Goal: Communication & Community: Connect with others

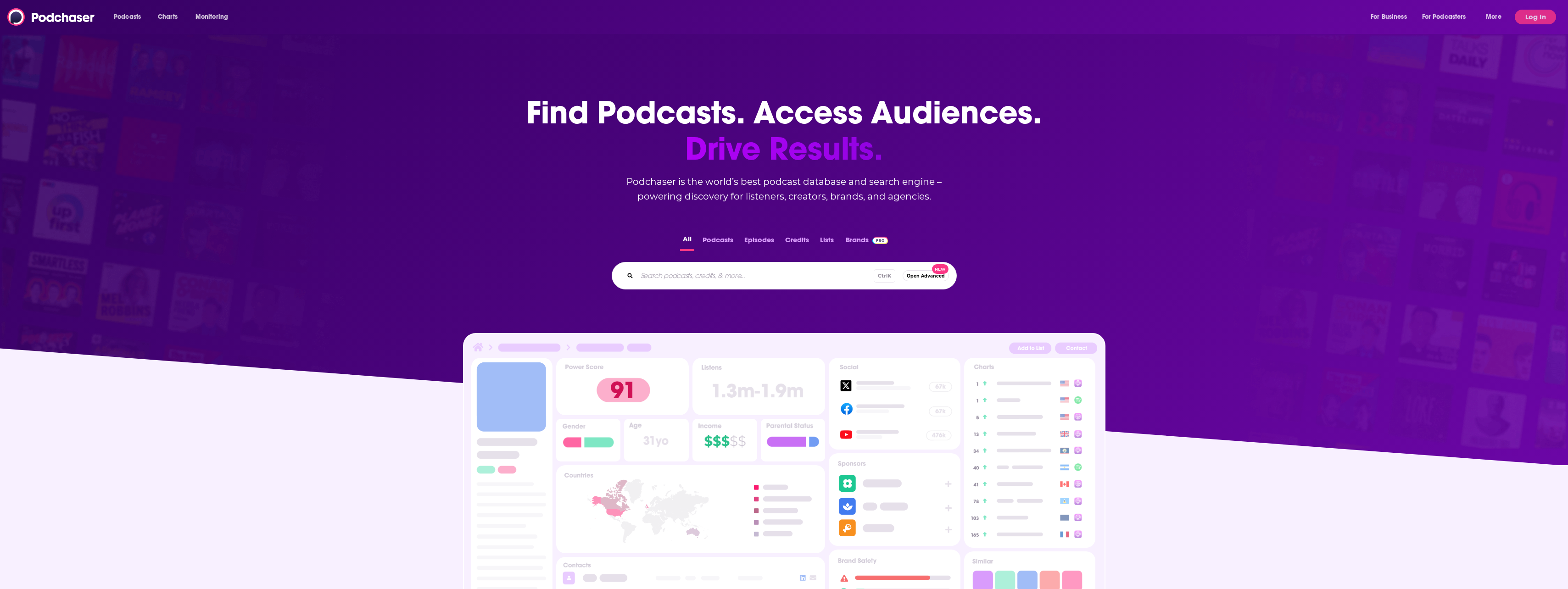
click at [707, 280] on input "Search podcasts, credits, & more..." at bounding box center [755, 276] width 237 height 15
type input "we"
click at [1546, 16] on button "Log In" at bounding box center [1536, 17] width 42 height 15
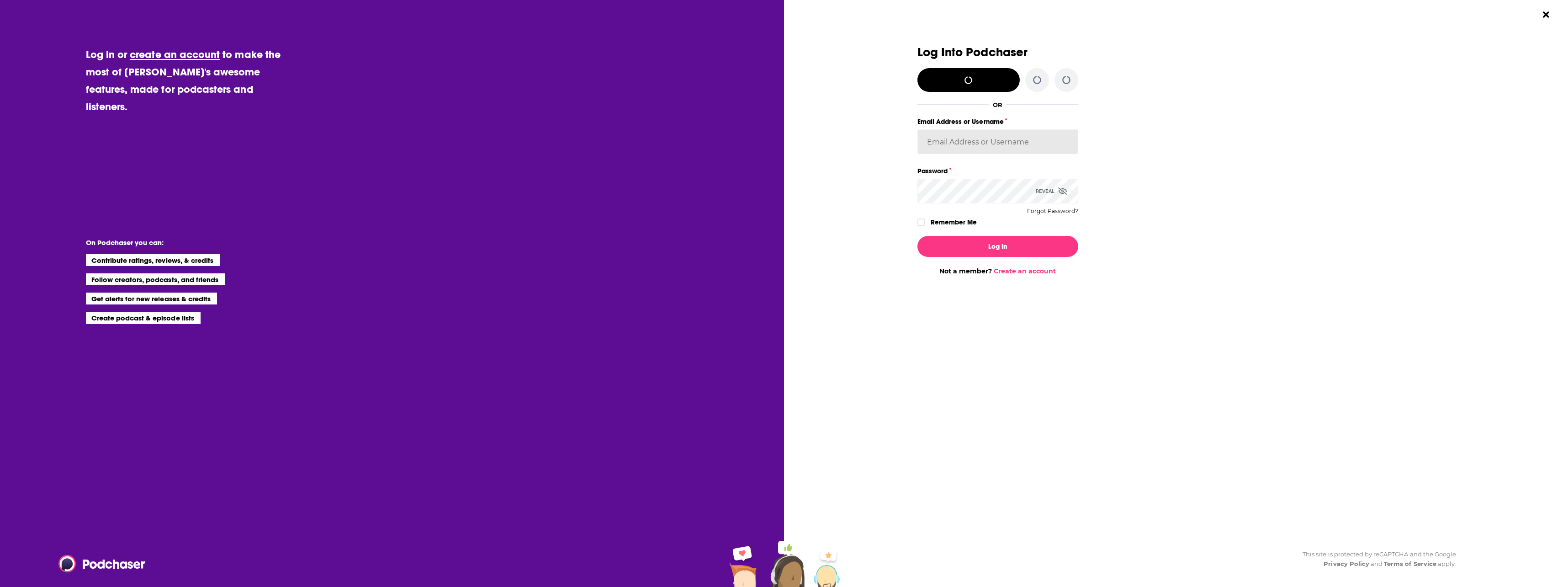
type input "plebron"
click at [975, 251] on button "Log In" at bounding box center [998, 246] width 161 height 21
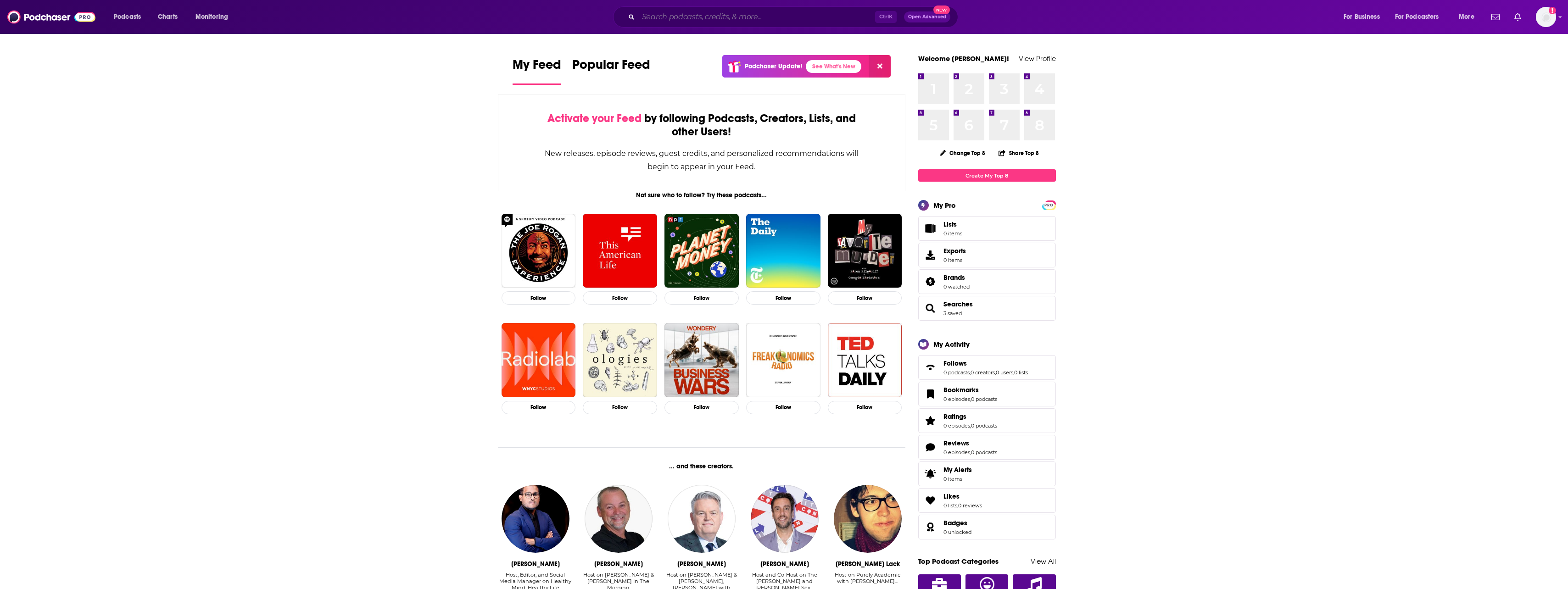
click at [709, 10] on input "Search podcasts, credits, & more..." at bounding box center [756, 17] width 237 height 15
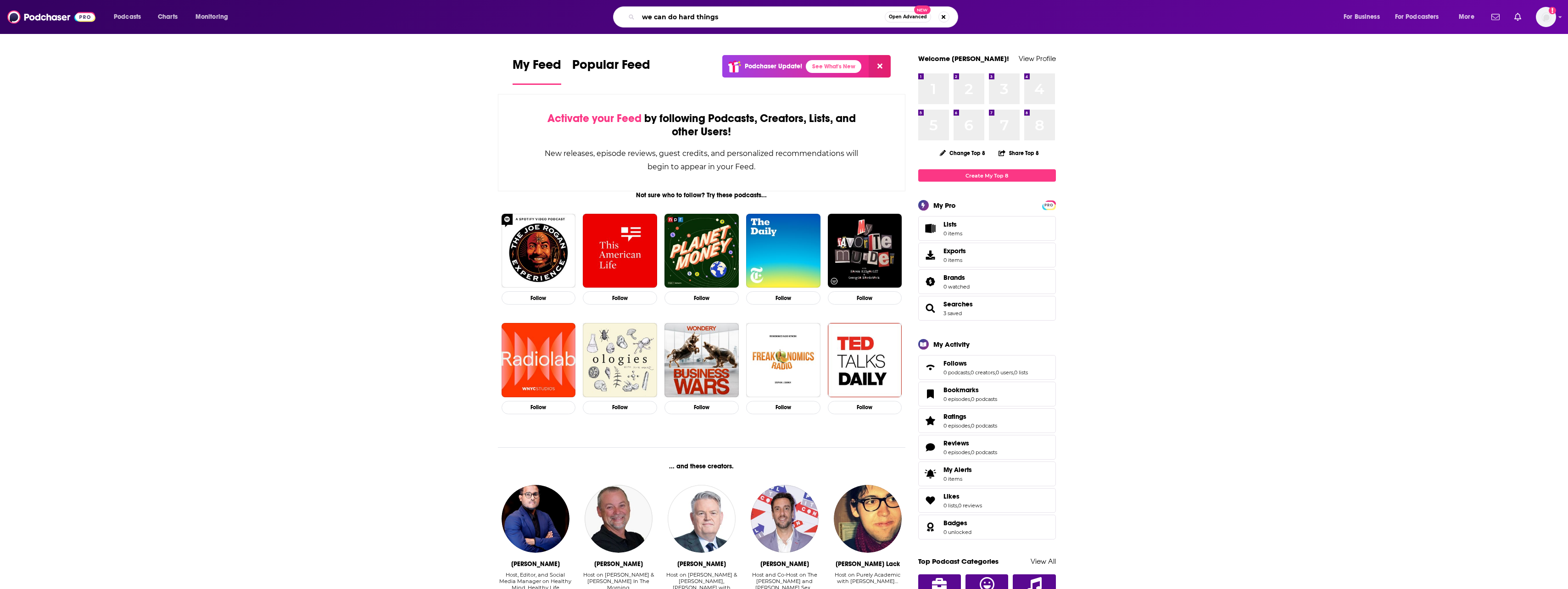
type input "we can do hard things"
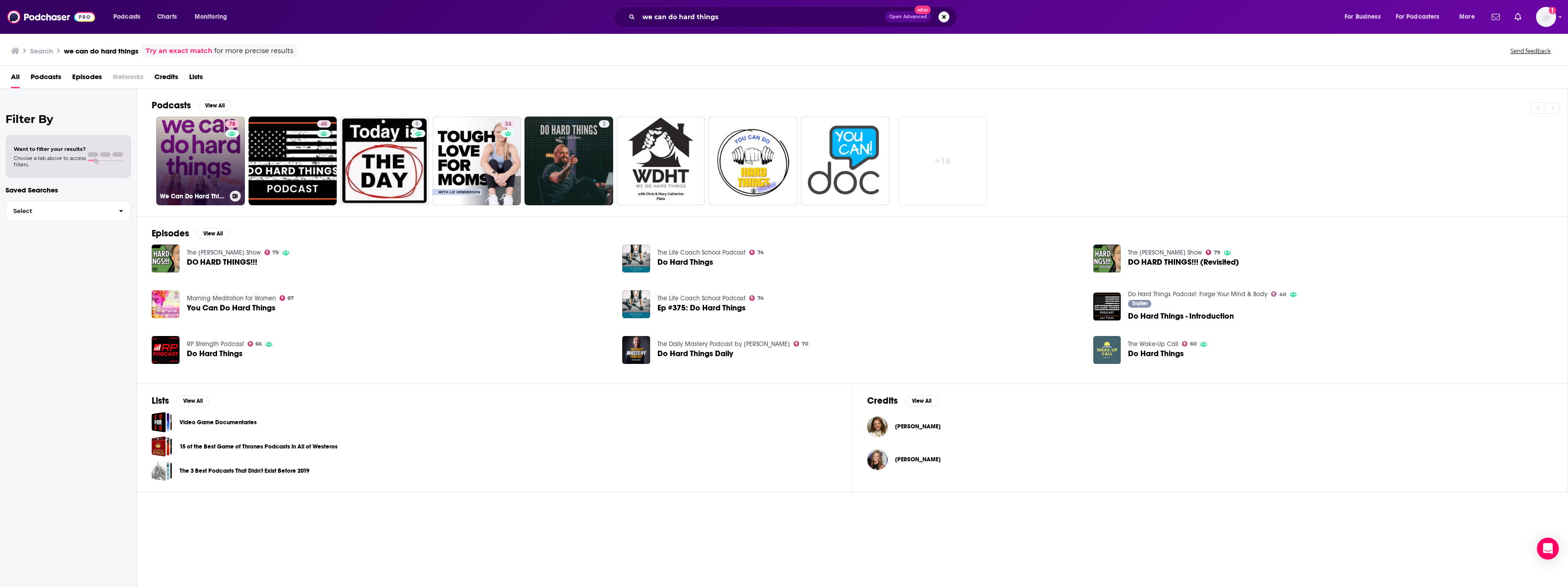
click at [201, 148] on link "78 We Can Do Hard Things" at bounding box center [201, 161] width 89 height 89
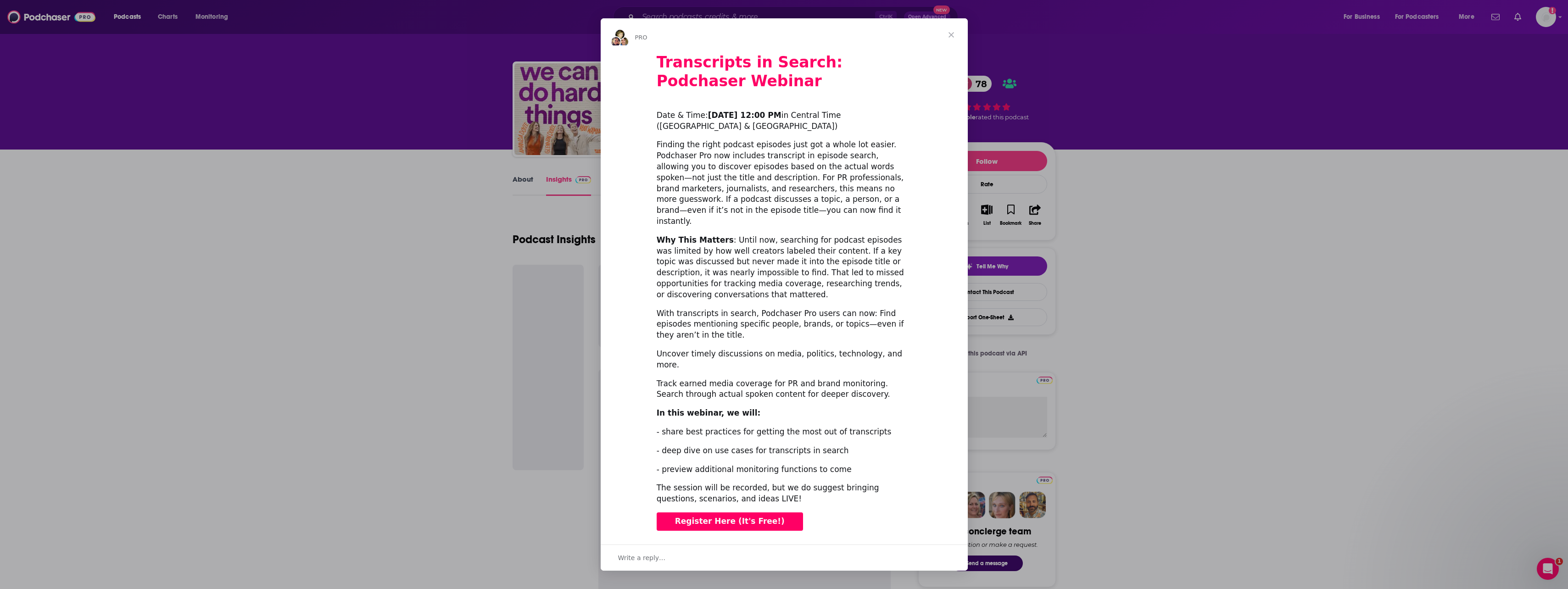
click at [951, 51] on span "Close" at bounding box center [951, 35] width 33 height 33
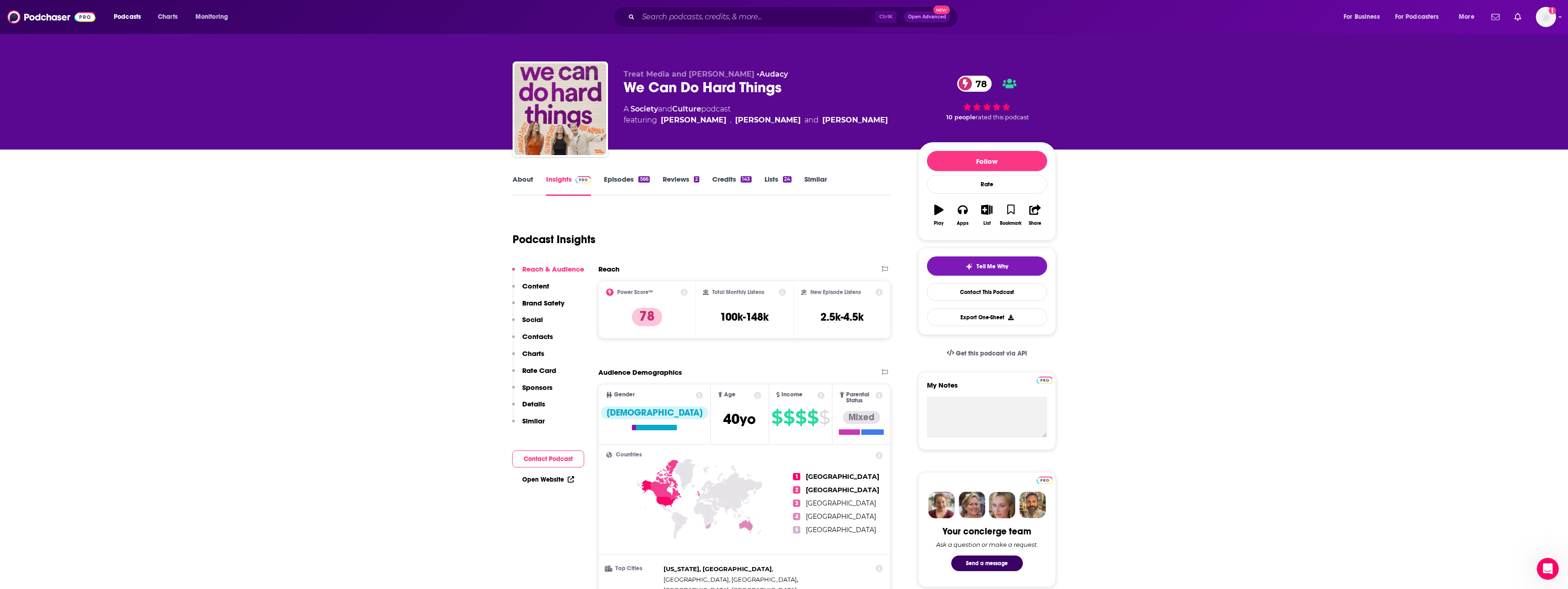
click at [526, 179] on link "About" at bounding box center [523, 185] width 21 height 21
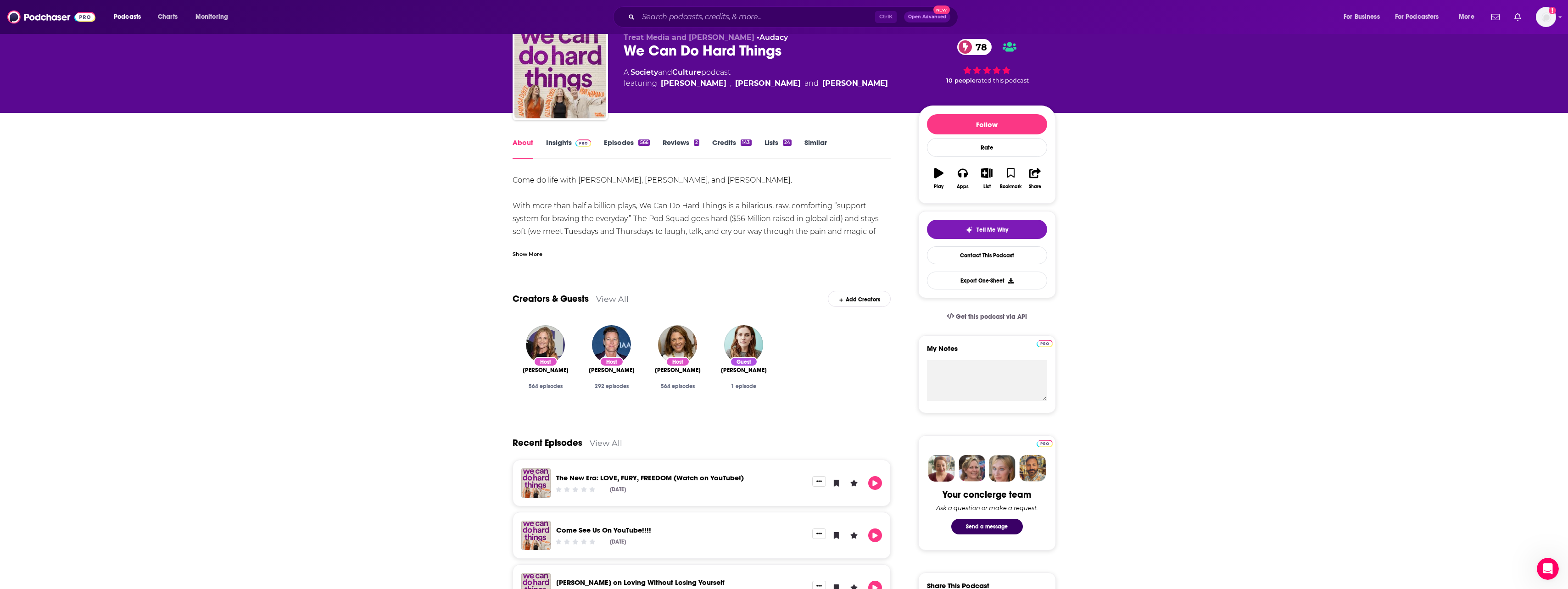
scroll to position [92, 0]
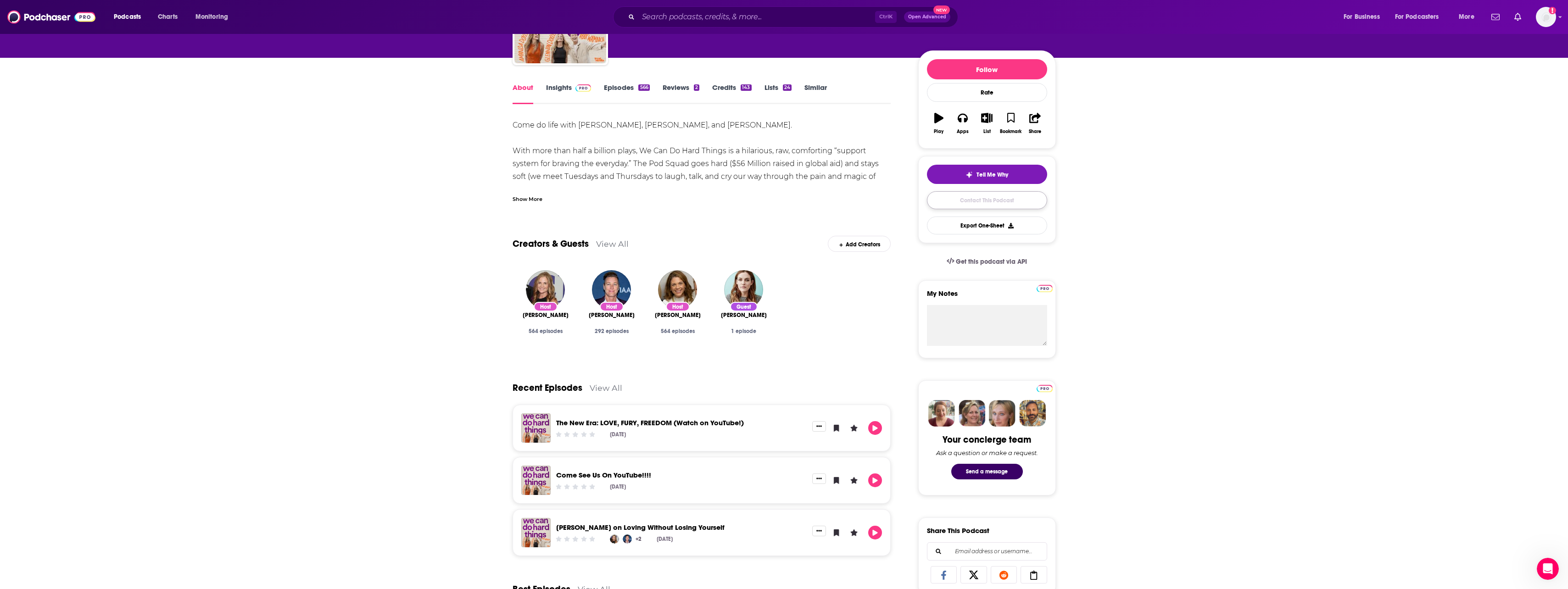
click at [985, 199] on link "Contact This Podcast" at bounding box center [987, 200] width 120 height 18
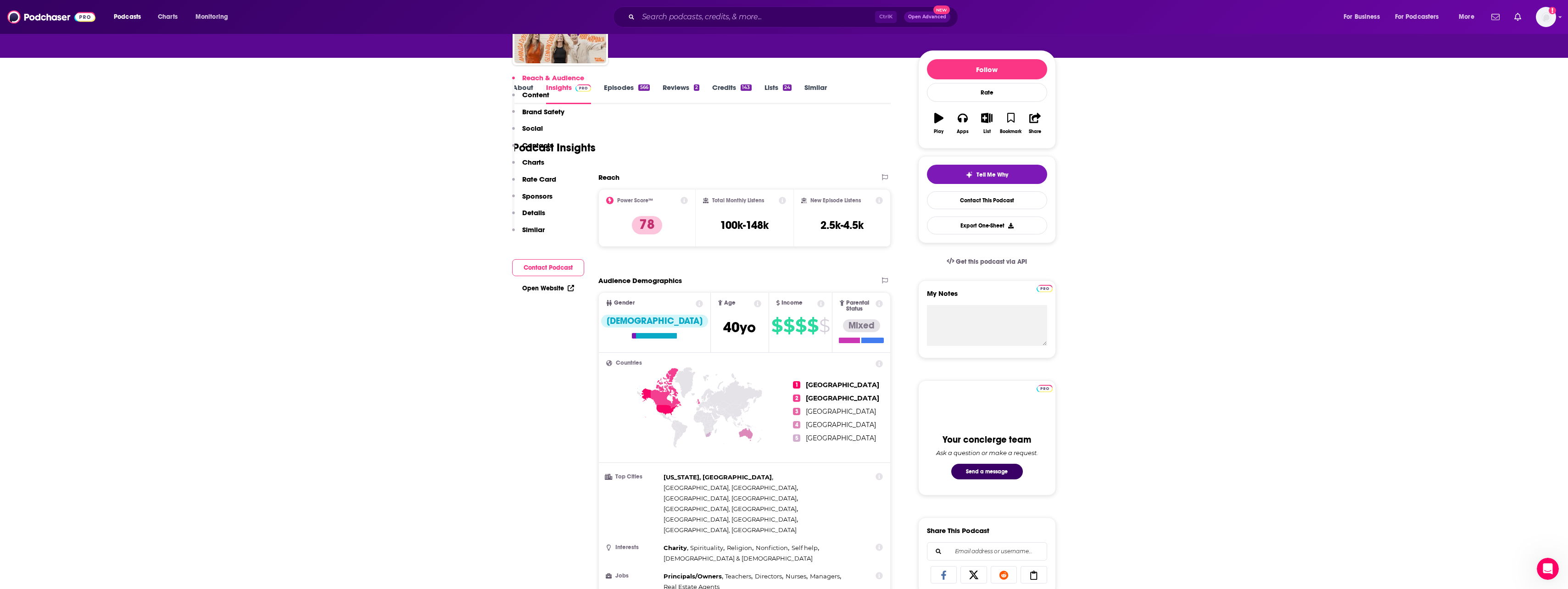
scroll to position [1215, 0]
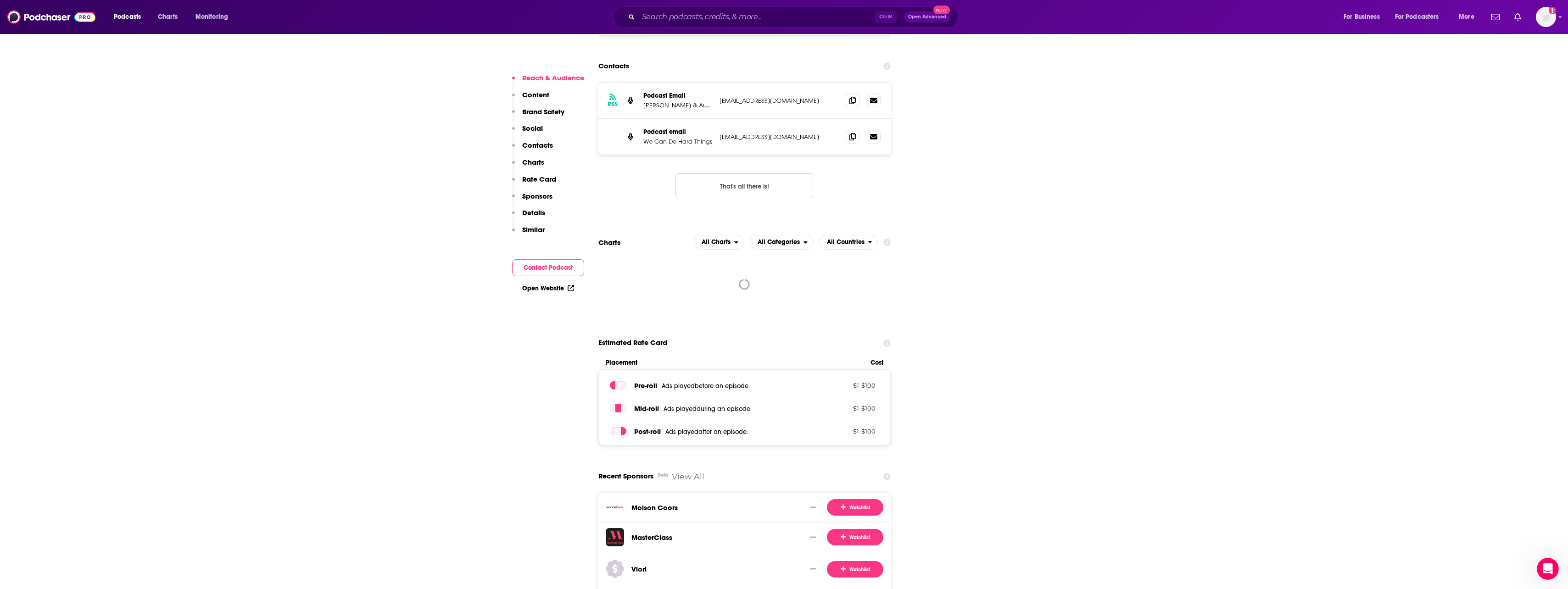
click at [540, 268] on button "Contact Podcast" at bounding box center [548, 268] width 72 height 17
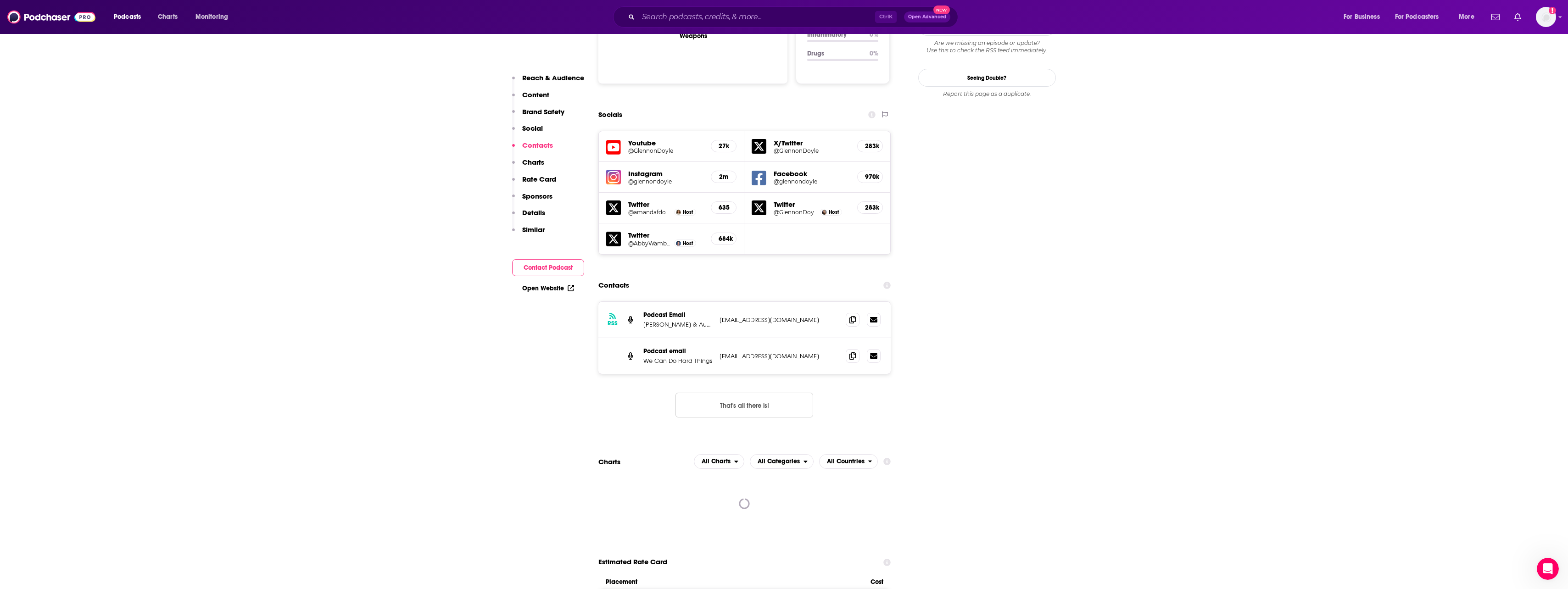
scroll to position [950, 0]
